Goal: Navigation & Orientation: Find specific page/section

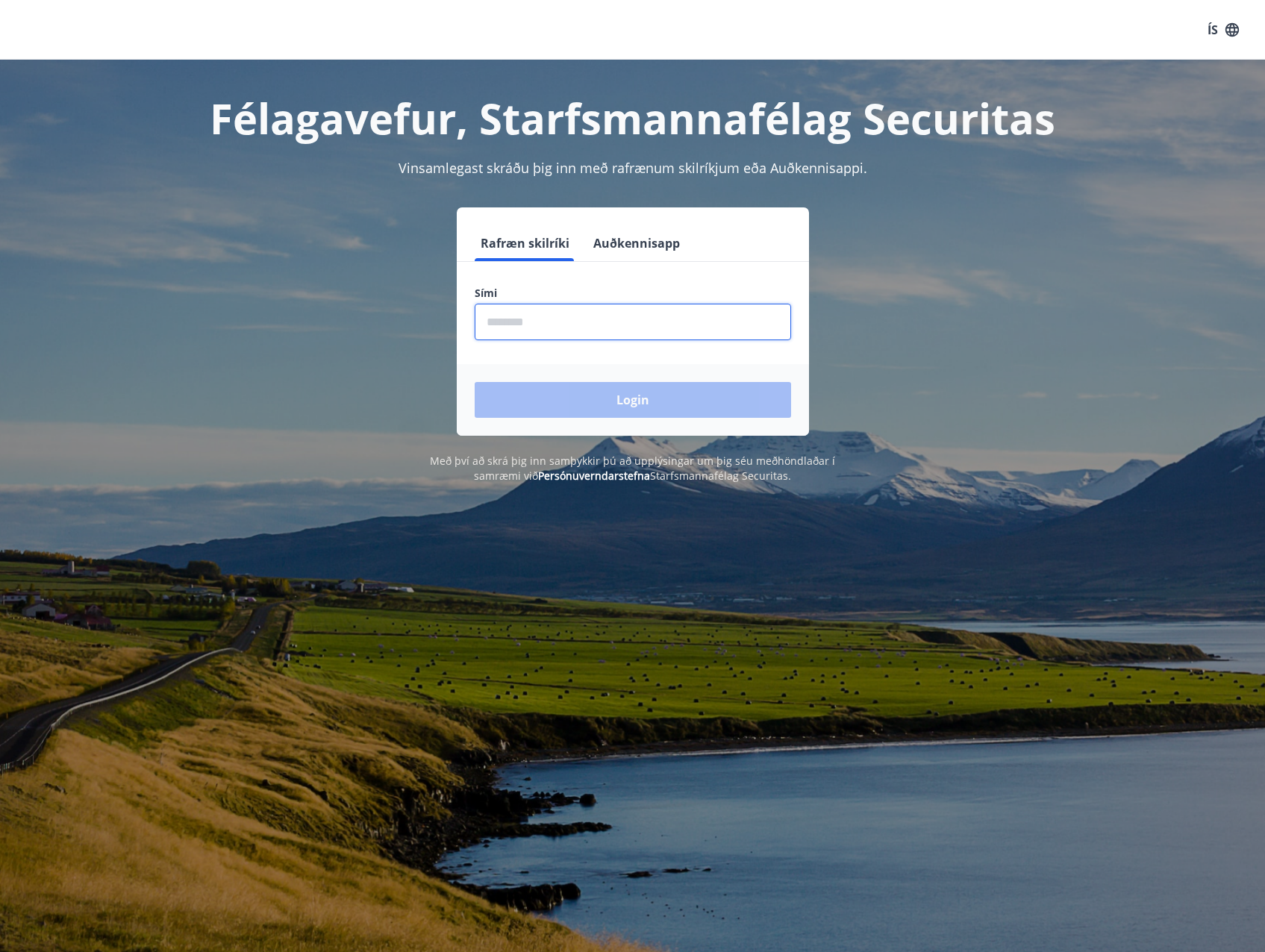
click at [583, 317] on input "phone" at bounding box center [632, 322] width 316 height 36
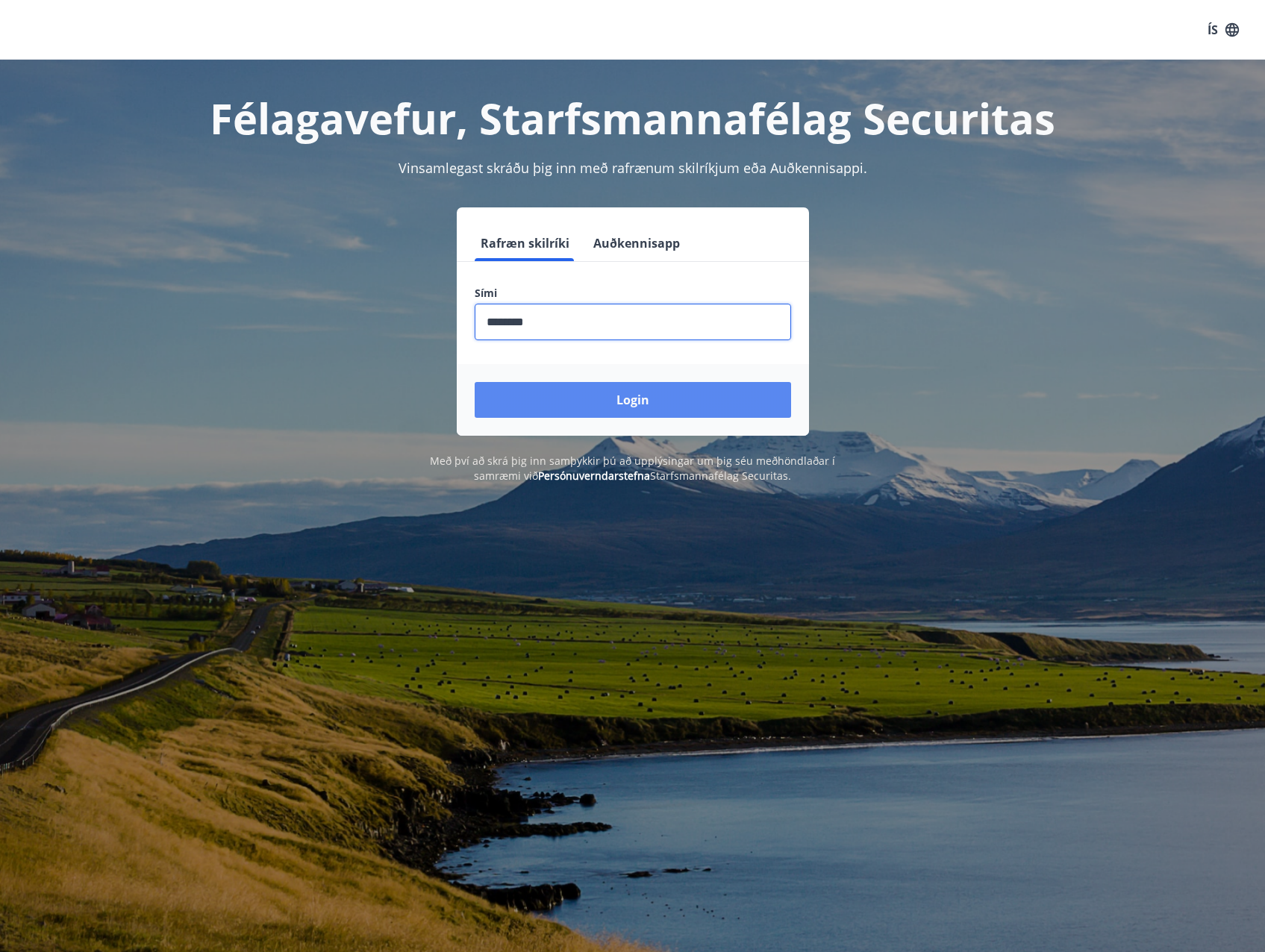
type input "********"
click at [611, 410] on button "Login" at bounding box center [632, 400] width 316 height 36
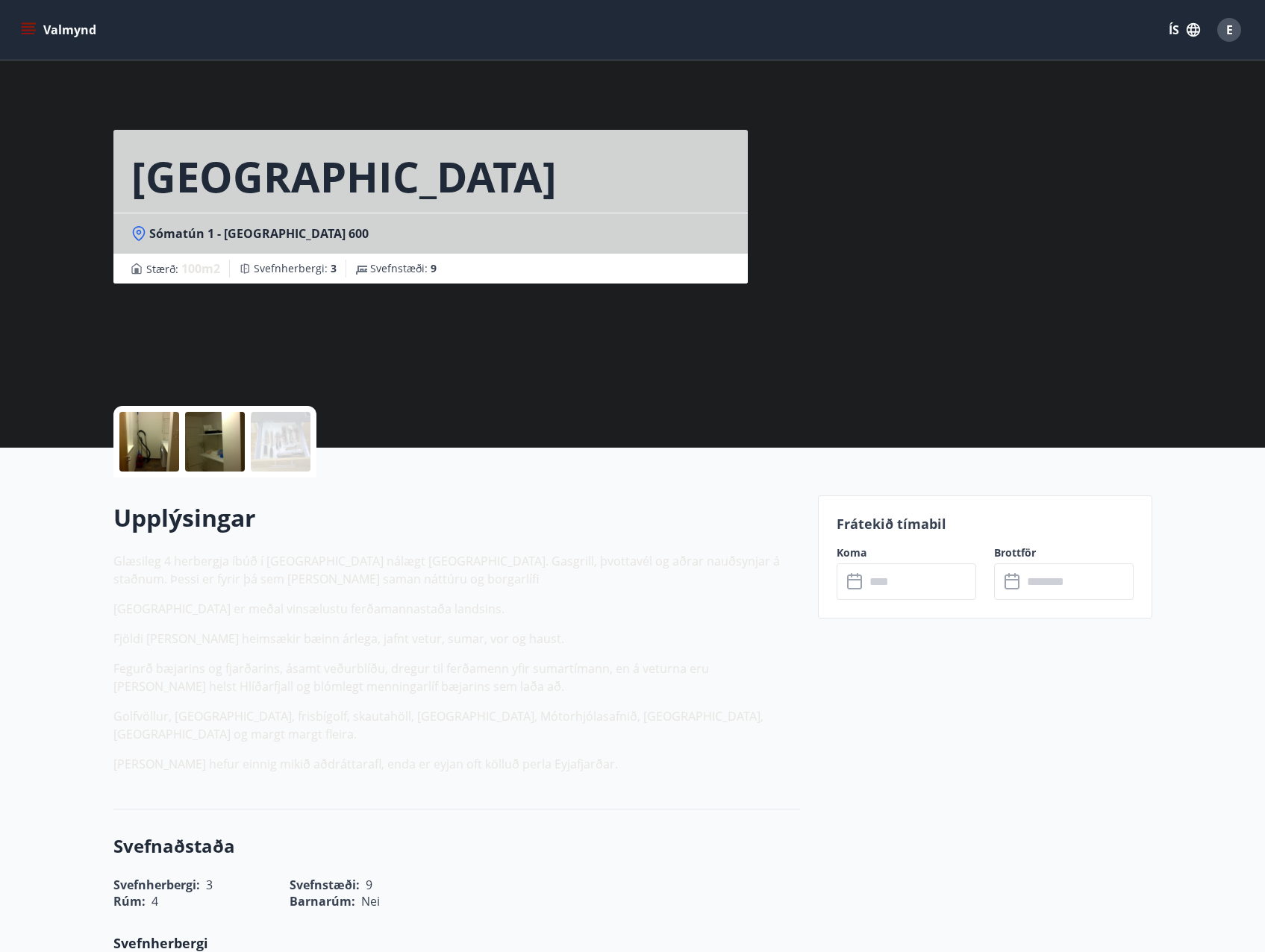
click at [42, 26] on button "Valmynd" at bounding box center [60, 29] width 84 height 27
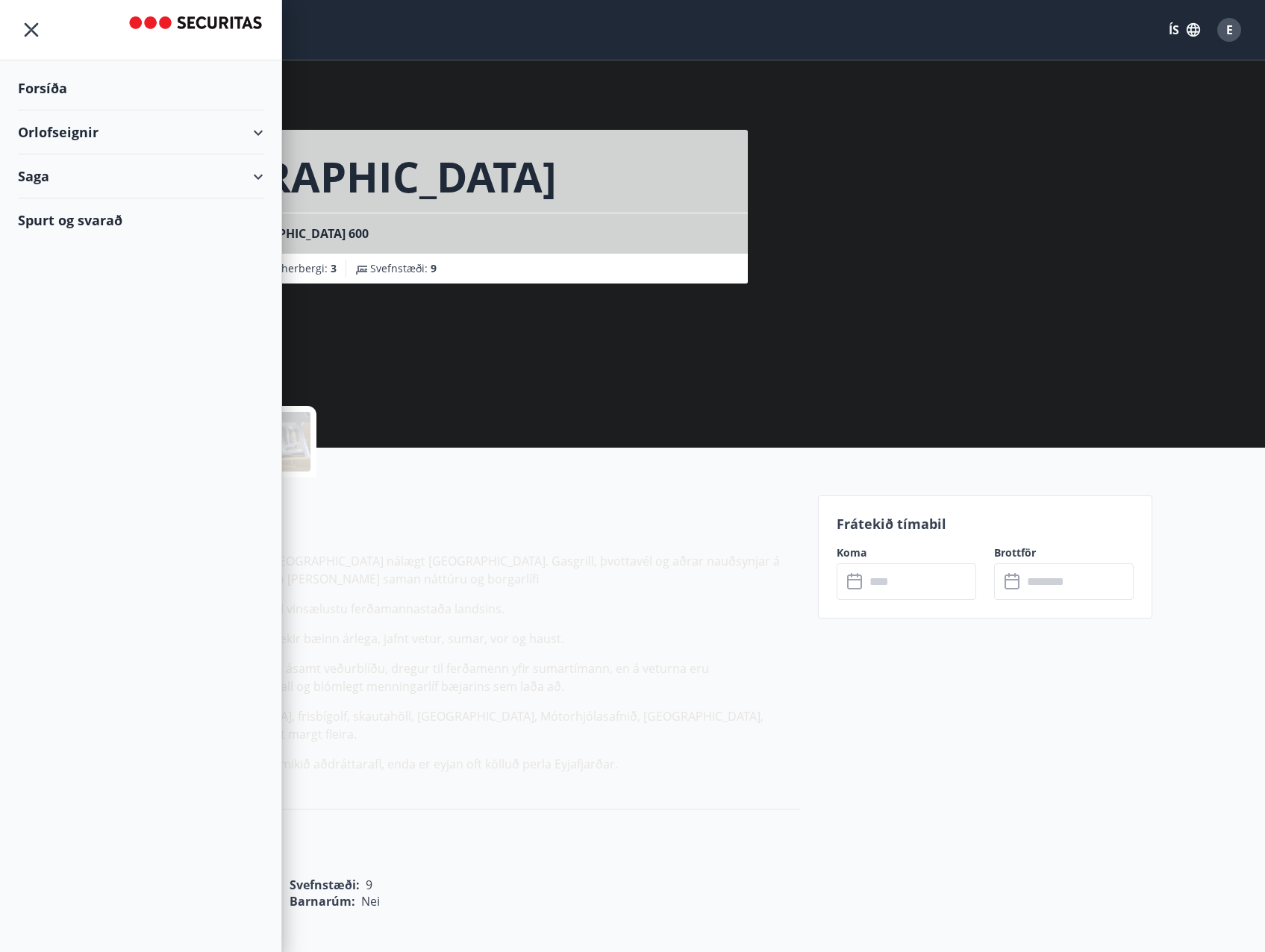
click at [264, 125] on icon at bounding box center [258, 133] width 18 height 18
click at [70, 163] on div "Framboð" at bounding box center [141, 170] width 222 height 32
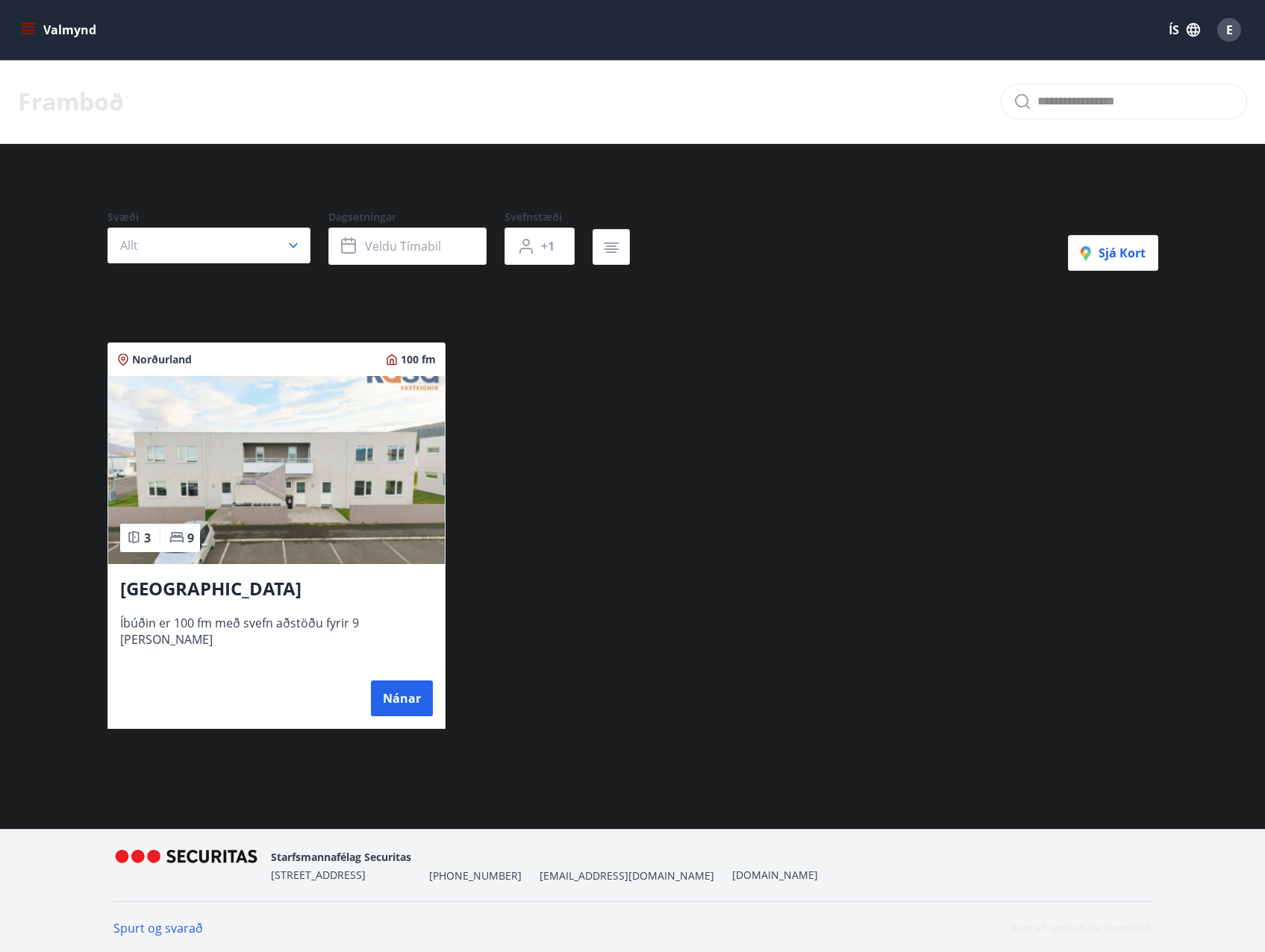
click at [1227, 34] on span "E" at bounding box center [1229, 30] width 6 height 16
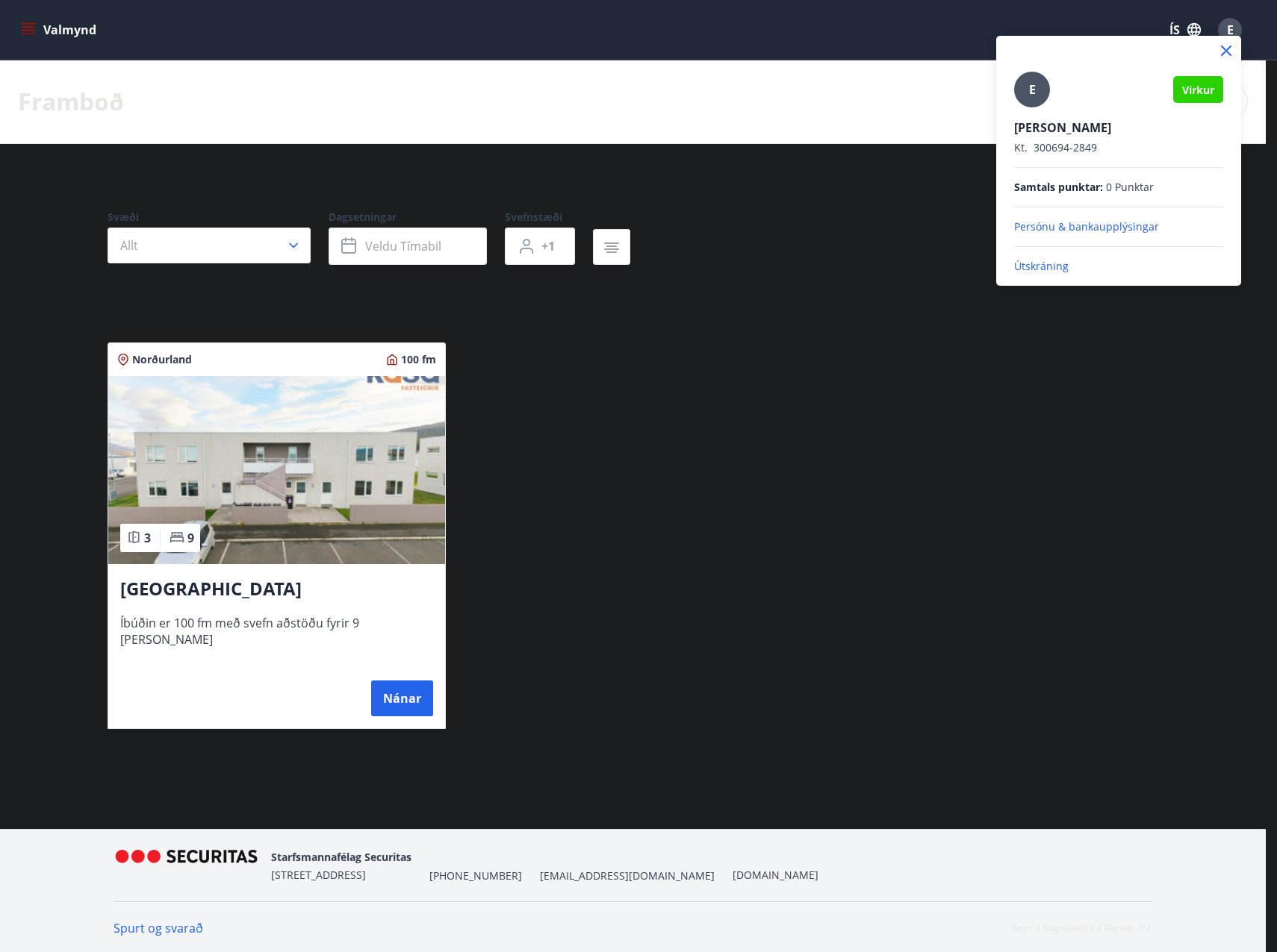
click at [1038, 270] on p "Útskráning" at bounding box center [1118, 266] width 209 height 15
